Goal: Transaction & Acquisition: Book appointment/travel/reservation

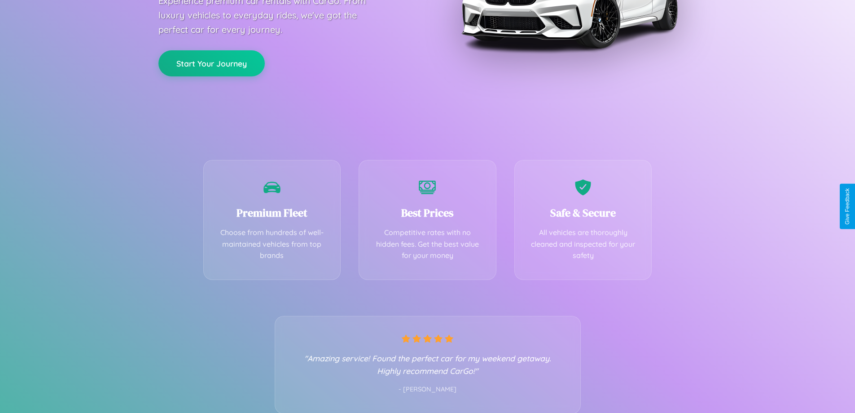
scroll to position [177, 0]
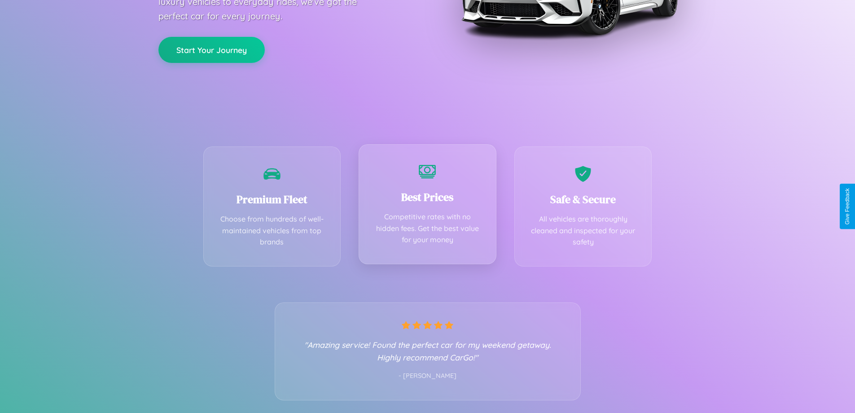
click at [427, 206] on div "Best Prices Competitive rates with no hidden fees. Get the best value for your …" at bounding box center [428, 204] width 138 height 120
click at [211, 49] on button "Start Your Journey" at bounding box center [211, 49] width 106 height 26
click at [211, 48] on button "Start Your Journey" at bounding box center [211, 49] width 106 height 26
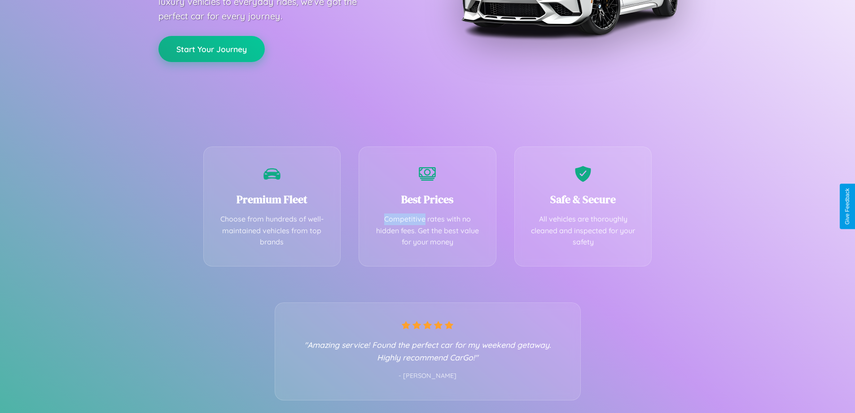
click at [211, 48] on button "Start Your Journey" at bounding box center [211, 49] width 106 height 26
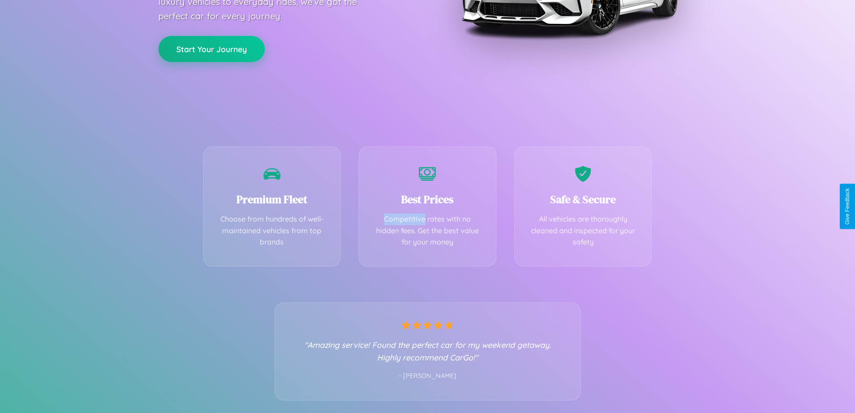
click at [211, 48] on button "Start Your Journey" at bounding box center [211, 49] width 106 height 26
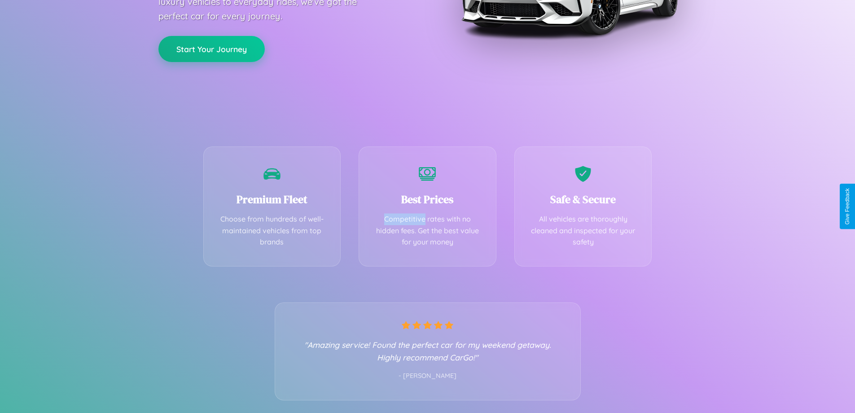
click at [211, 48] on button "Start Your Journey" at bounding box center [211, 49] width 106 height 26
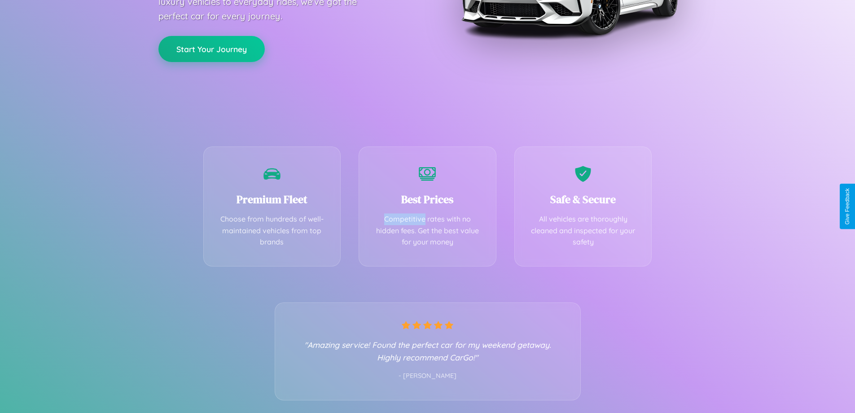
click at [211, 48] on button "Start Your Journey" at bounding box center [211, 49] width 106 height 26
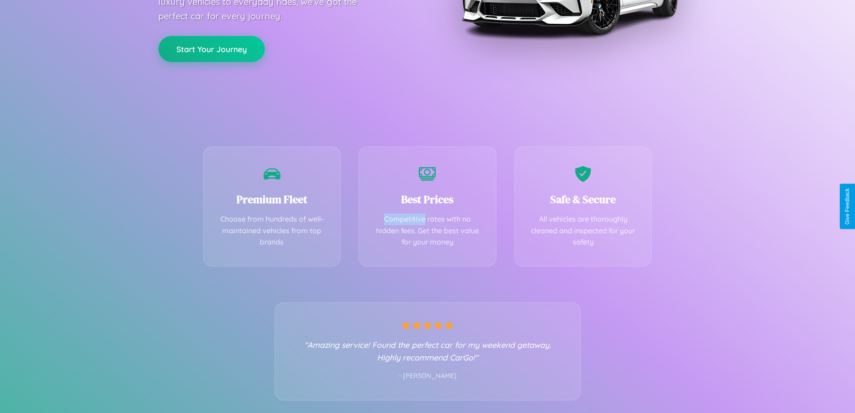
click at [211, 48] on button "Start Your Journey" at bounding box center [211, 49] width 106 height 26
